Goal: Subscribe to service/newsletter

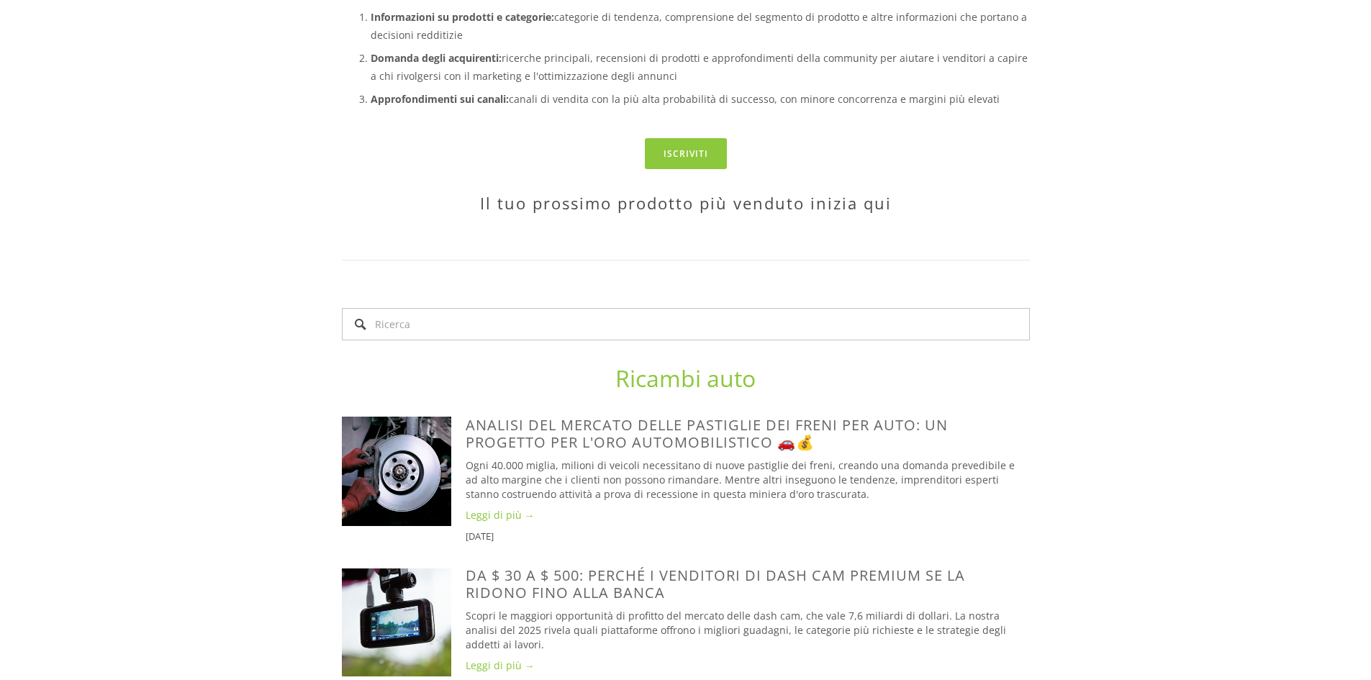
scroll to position [504, 0]
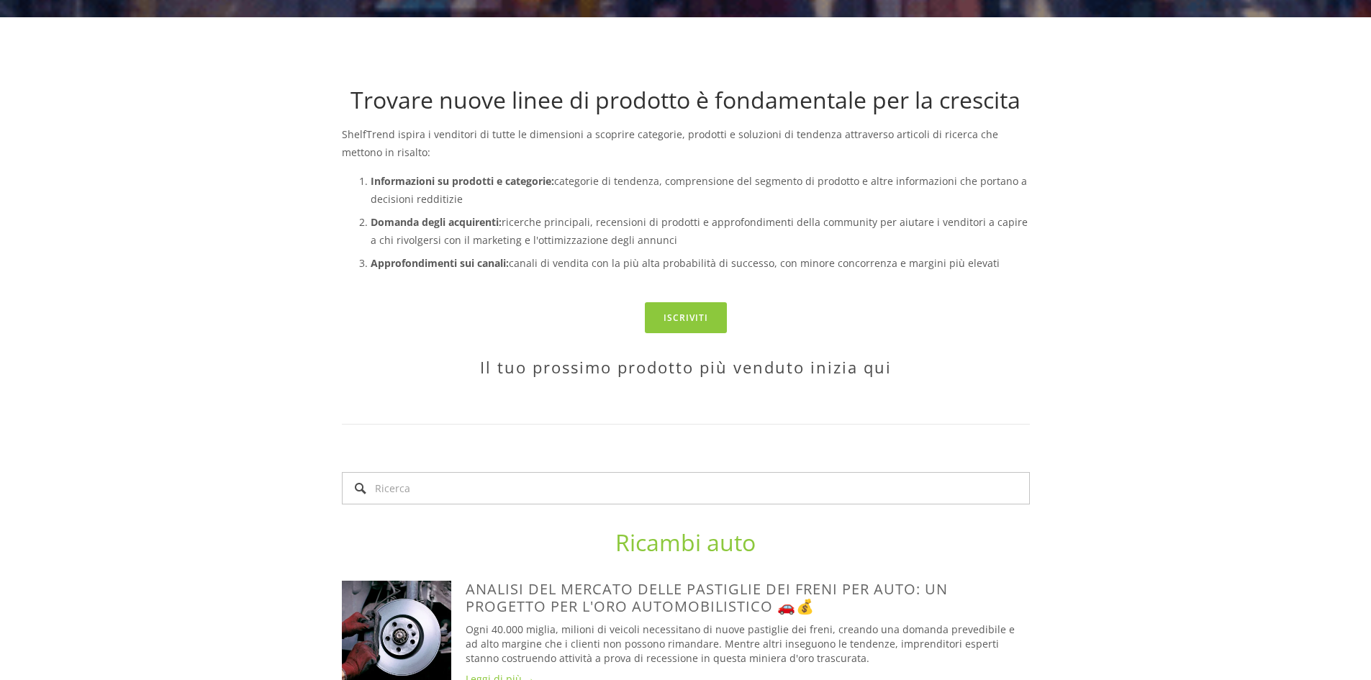
click at [851, 527] on div "Ricambi auto" at bounding box center [686, 543] width 712 height 52
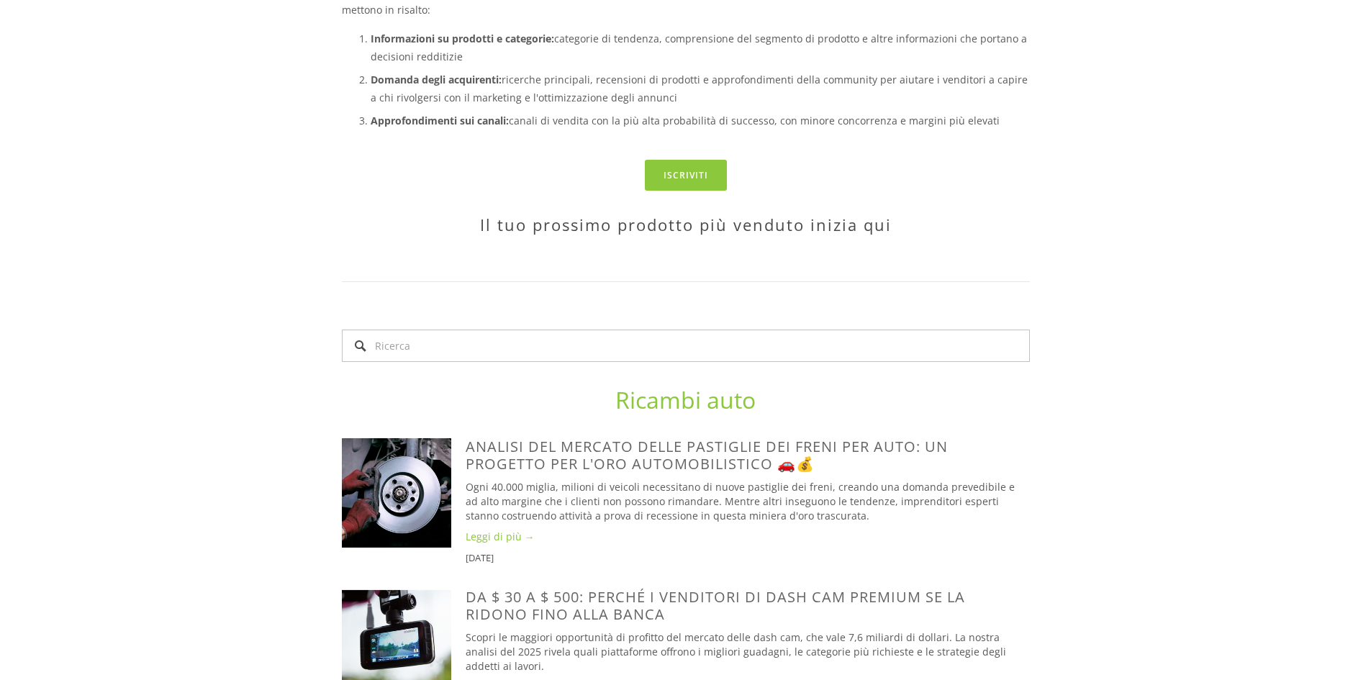
scroll to position [648, 0]
click at [551, 350] on input "Ricerca" at bounding box center [686, 344] width 688 height 32
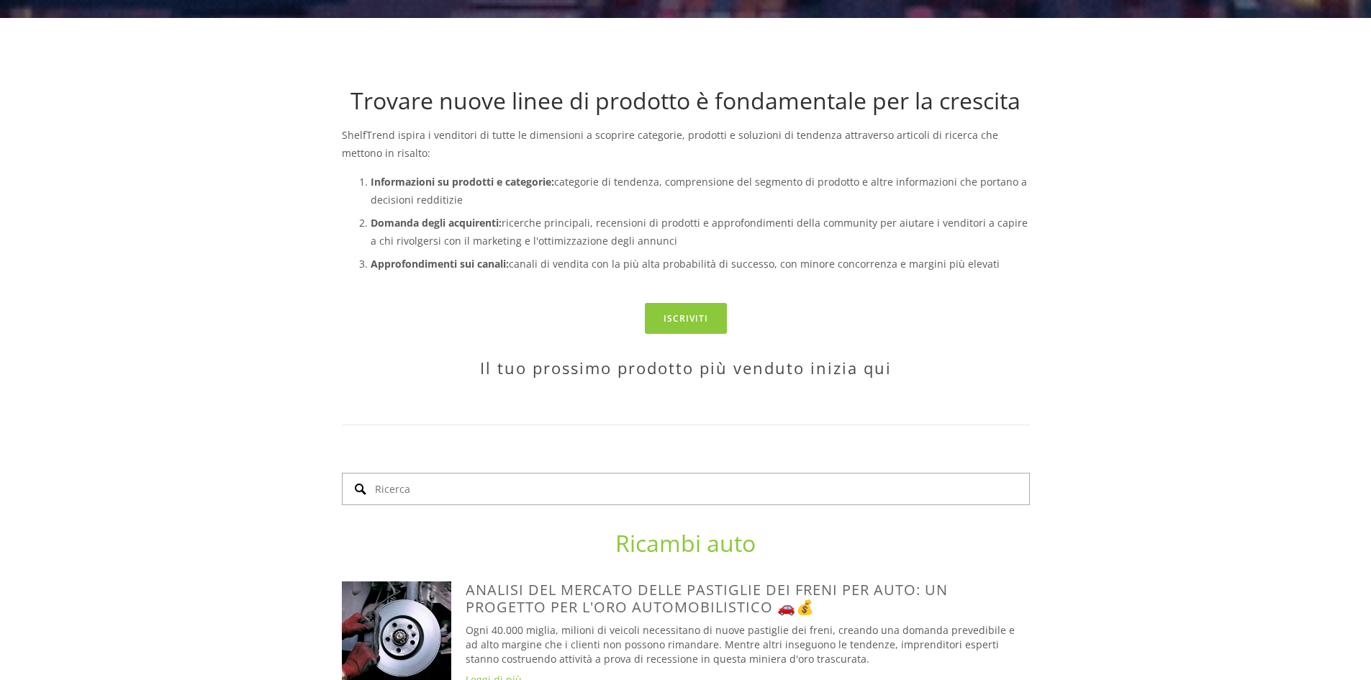
scroll to position [0, 0]
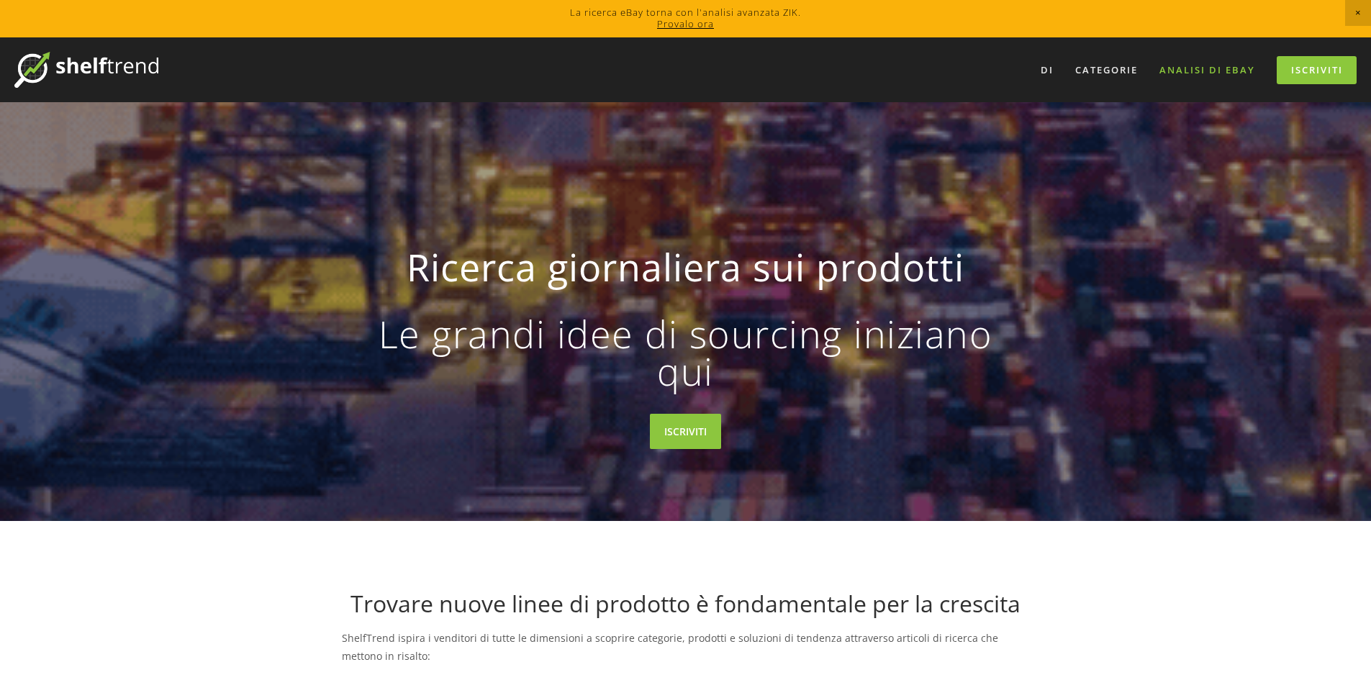
click at [1233, 65] on font "Analisi di eBay" at bounding box center [1207, 69] width 96 height 13
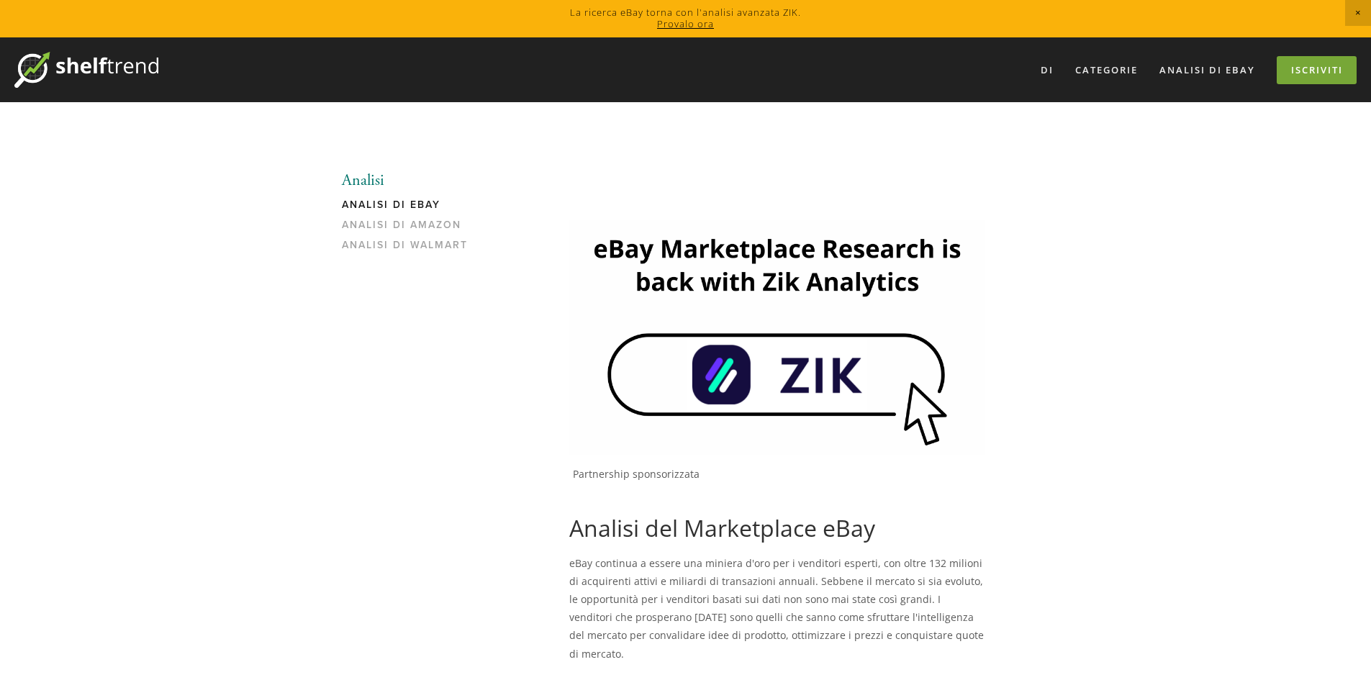
click at [1315, 76] on font "Iscriviti" at bounding box center [1317, 69] width 52 height 13
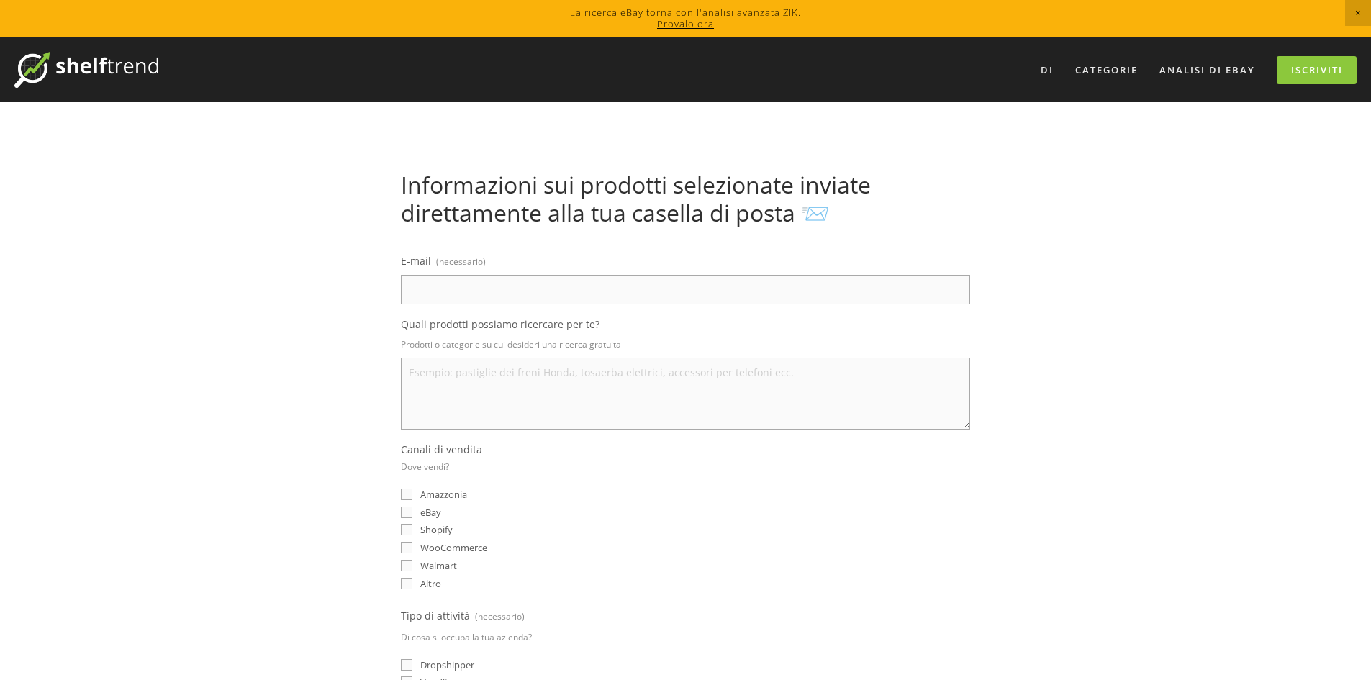
click at [405, 512] on input "eBay" at bounding box center [407, 513] width 12 height 12
checkbox input "true"
click at [556, 289] on input "E-mail (necessario)" at bounding box center [685, 290] width 569 height 30
type input "[EMAIL_ADDRESS][DOMAIN_NAME]"
click at [554, 376] on textarea "Quali prodotti possiamo ricercare per te?" at bounding box center [685, 394] width 569 height 72
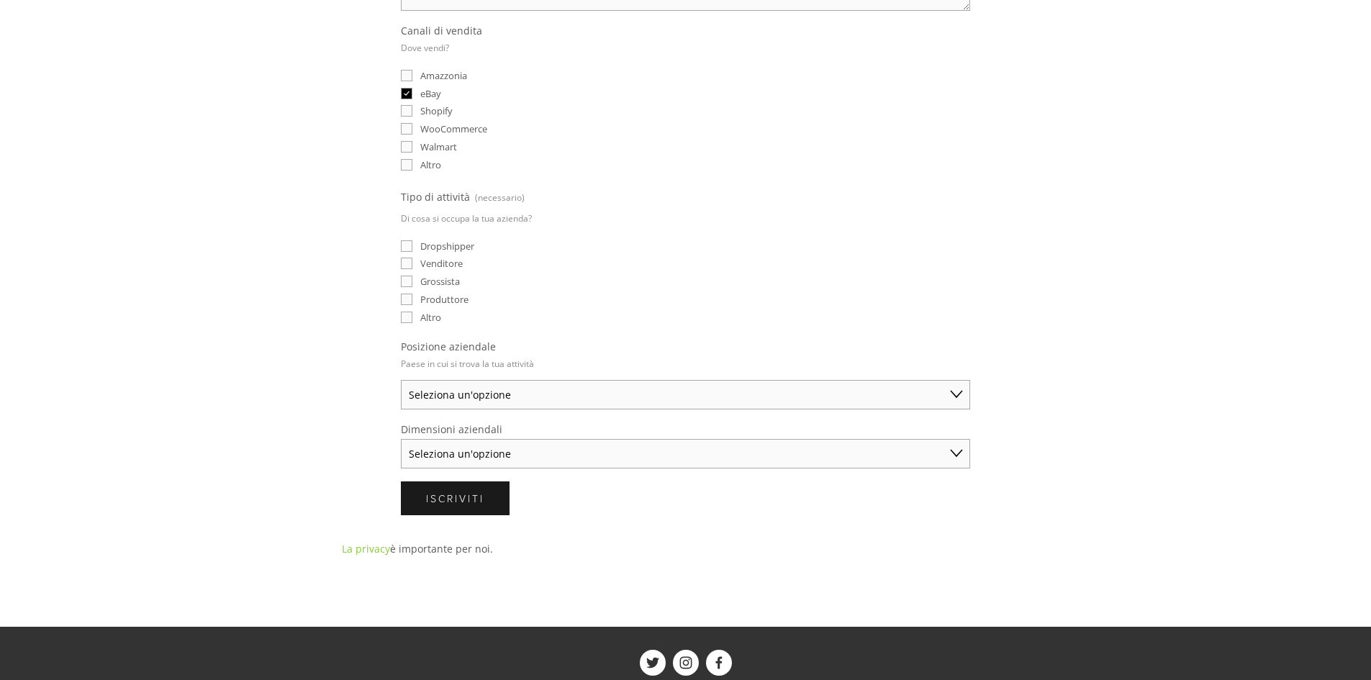
scroll to position [432, 0]
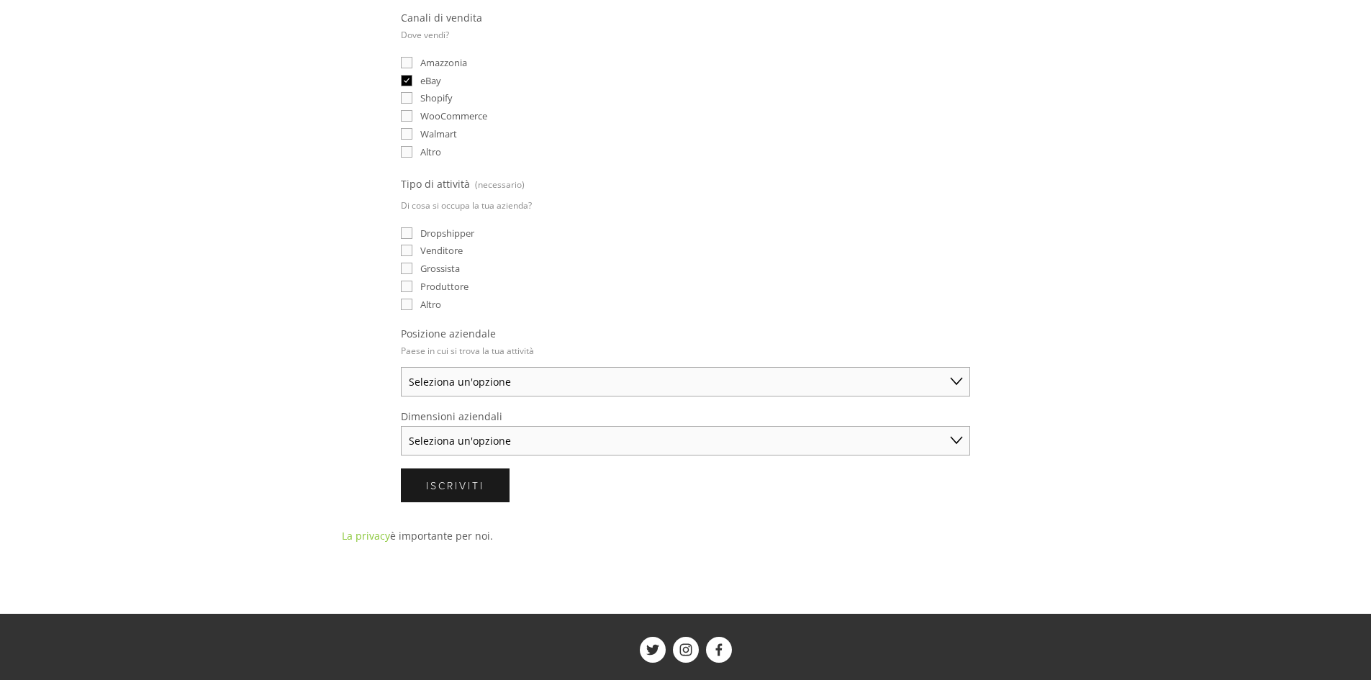
click at [512, 384] on select "Seleziona un'opzione [GEOGRAPHIC_DATA] [GEOGRAPHIC_DATA] [GEOGRAPHIC_DATA] [GEO…" at bounding box center [685, 382] width 569 height 30
click at [410, 250] on input "Venditore" at bounding box center [407, 251] width 12 height 12
checkbox input "true"
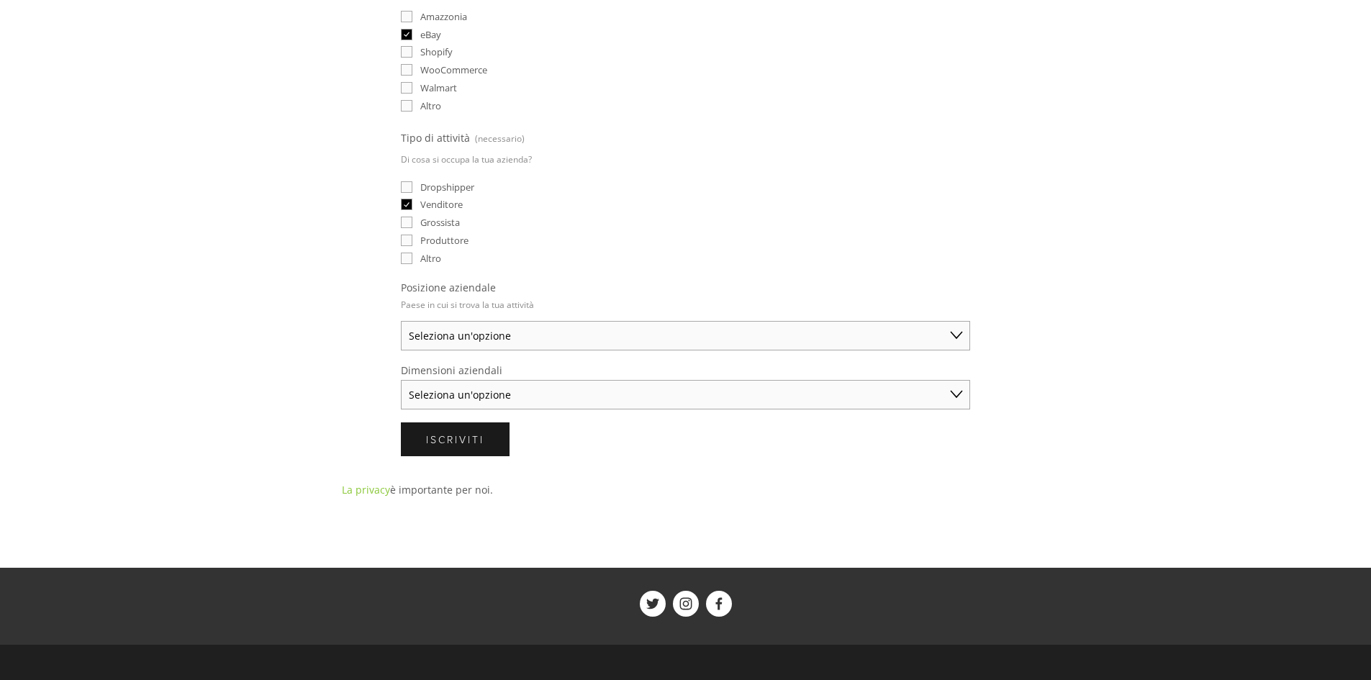
scroll to position [504, 0]
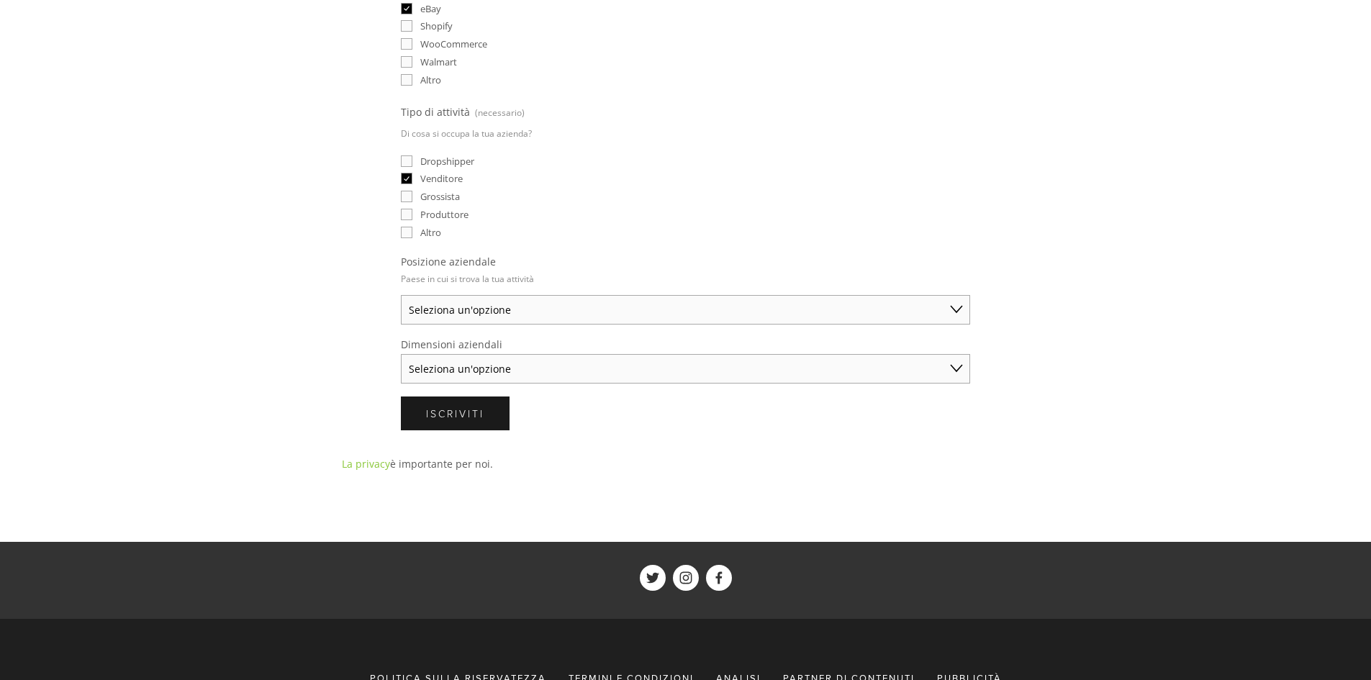
click at [500, 297] on html "La ricerca eBay torna con l'analisi avanzata ZIK. Provalo ora Di Categorie Rica…" at bounding box center [685, 140] width 1371 height 1289
click at [497, 311] on select "Seleziona un'opzione [GEOGRAPHIC_DATA] [GEOGRAPHIC_DATA] [GEOGRAPHIC_DATA] [GEO…" at bounding box center [685, 310] width 569 height 30
select select "Other"
click at [401, 295] on select "Seleziona un'opzione [GEOGRAPHIC_DATA] [GEOGRAPHIC_DATA] [GEOGRAPHIC_DATA] [GEO…" at bounding box center [685, 310] width 569 height 30
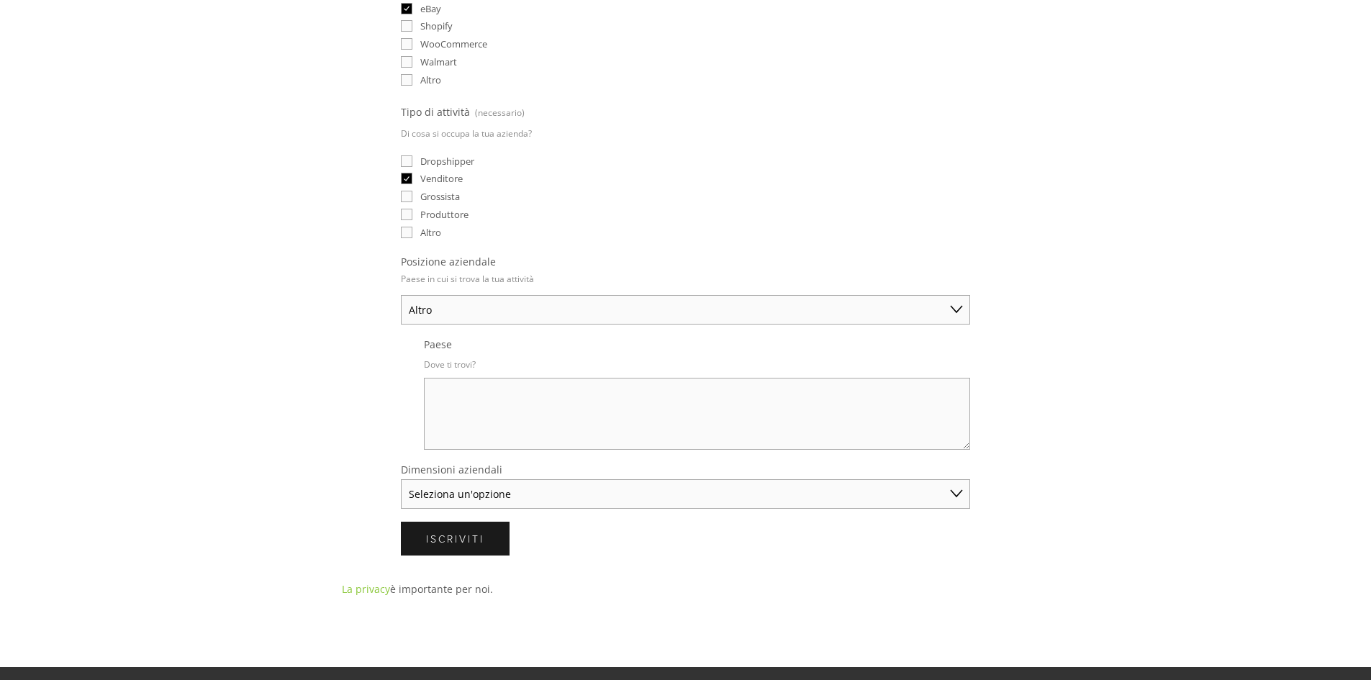
click at [488, 417] on textarea "Paese" at bounding box center [697, 414] width 546 height 72
type textarea "[GEOGRAPHIC_DATA]"
click at [542, 492] on select "Seleziona un'opzione Commerciante individuale (vendite annuali inferiori a $ 50…" at bounding box center [685, 494] width 569 height 30
select select "Solo Merchant (under $50K annual sales)"
click at [401, 479] on select "Seleziona un'opzione Commerciante individuale (vendite annuali inferiori a $ 50…" at bounding box center [685, 494] width 569 height 30
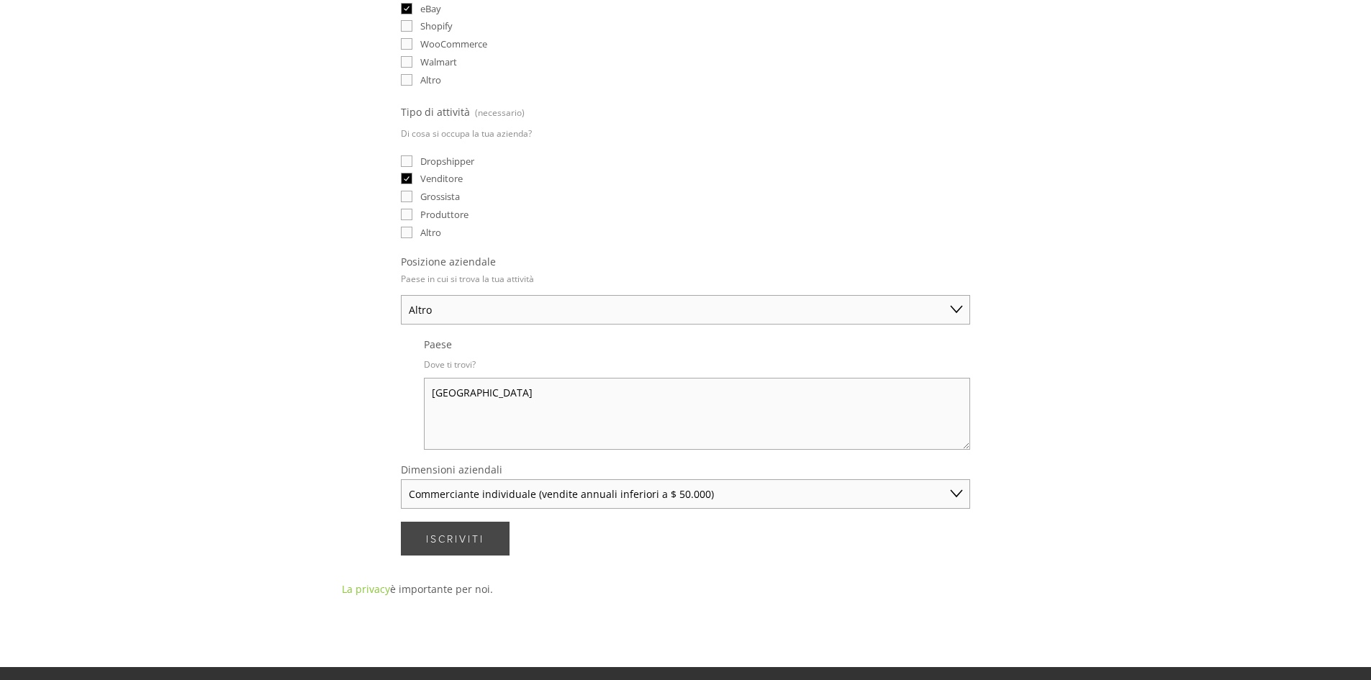
click at [484, 535] on font "Iscriviti" at bounding box center [455, 539] width 58 height 14
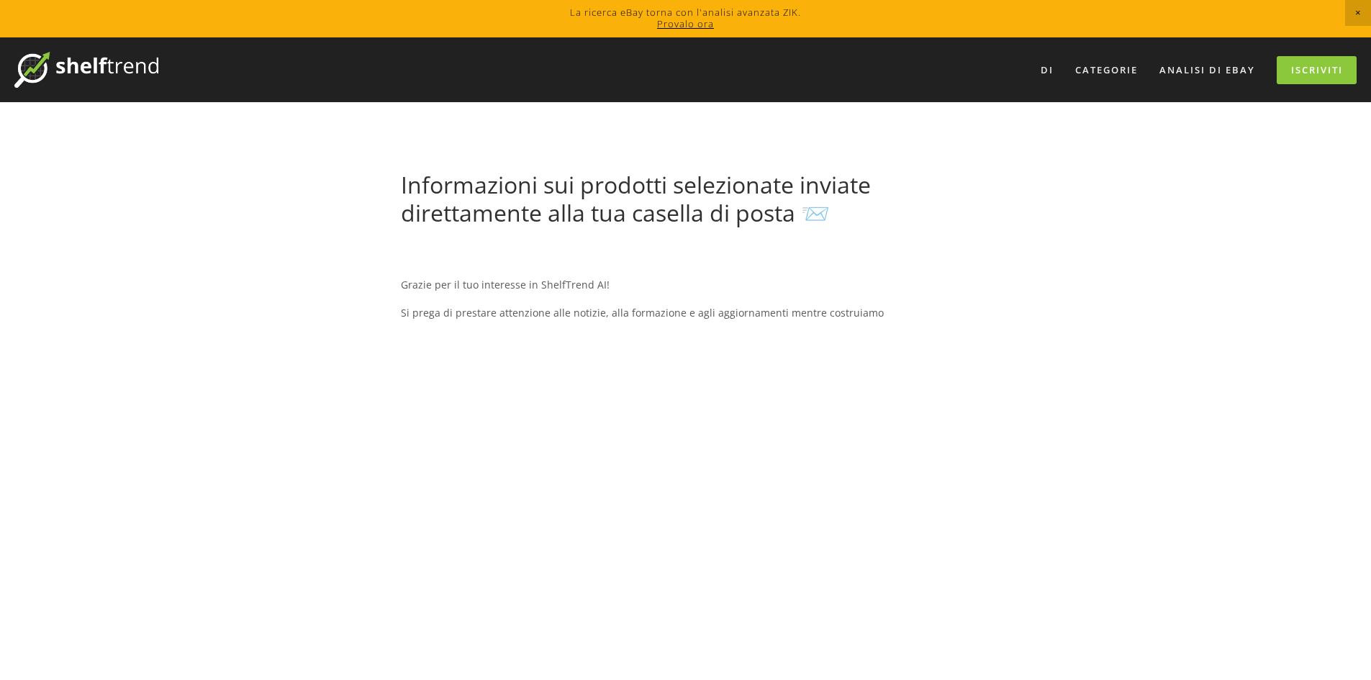
click at [548, 381] on div "Grazie per il tuo interesse in ShelfTrend AI! Si prega di prestare attenzione a…" at bounding box center [685, 655] width 569 height 808
drag, startPoint x: 710, startPoint y: 347, endPoint x: 718, endPoint y: 350, distance: 9.1
click at [718, 350] on div "Grazie per il tuo interesse in ShelfTrend AI! Si prega di prestare attenzione a…" at bounding box center [685, 655] width 569 height 808
click at [935, 333] on div "Grazie per il tuo interesse in ShelfTrend AI! Si prega di prestare attenzione a…" at bounding box center [685, 655] width 569 height 808
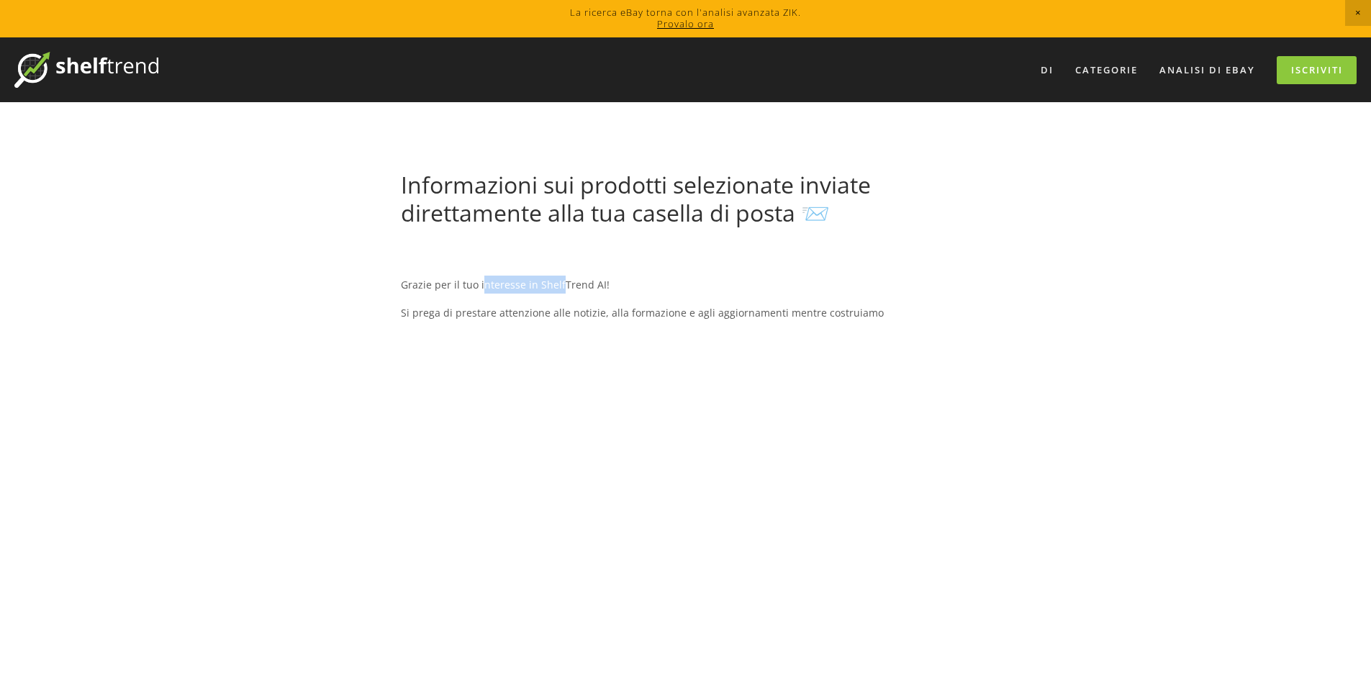
drag, startPoint x: 481, startPoint y: 285, endPoint x: 660, endPoint y: 286, distance: 179.2
click at [639, 287] on p "Grazie per il tuo interesse in ShelfTrend AI!" at bounding box center [685, 285] width 569 height 18
click at [685, 285] on p "Grazie per il tuo interesse in ShelfTrend AI!" at bounding box center [685, 285] width 569 height 18
click at [732, 308] on font "Si prega di prestare attenzione alle notizie, alla formazione e agli aggiorname…" at bounding box center [642, 313] width 483 height 14
